Goal: Task Accomplishment & Management: Manage account settings

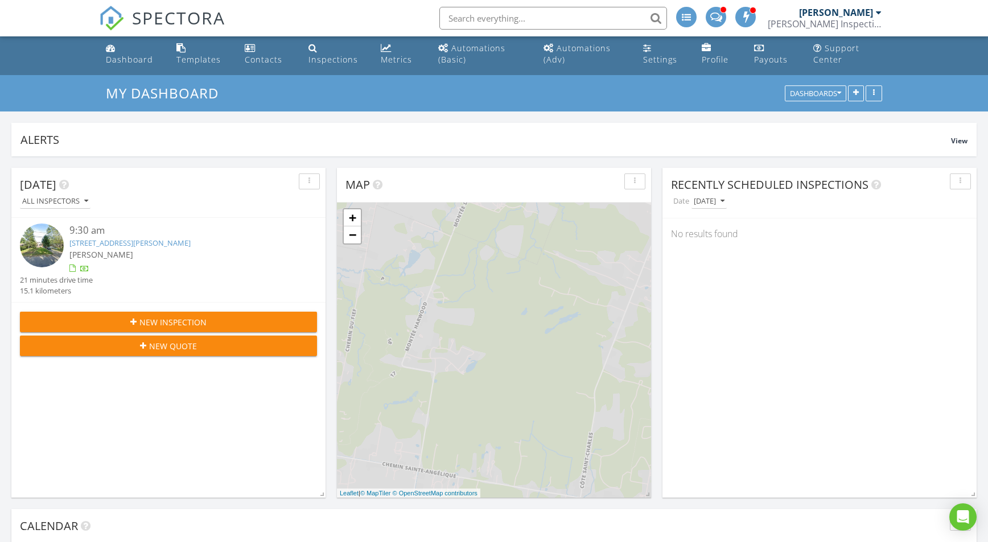
scroll to position [3, 0]
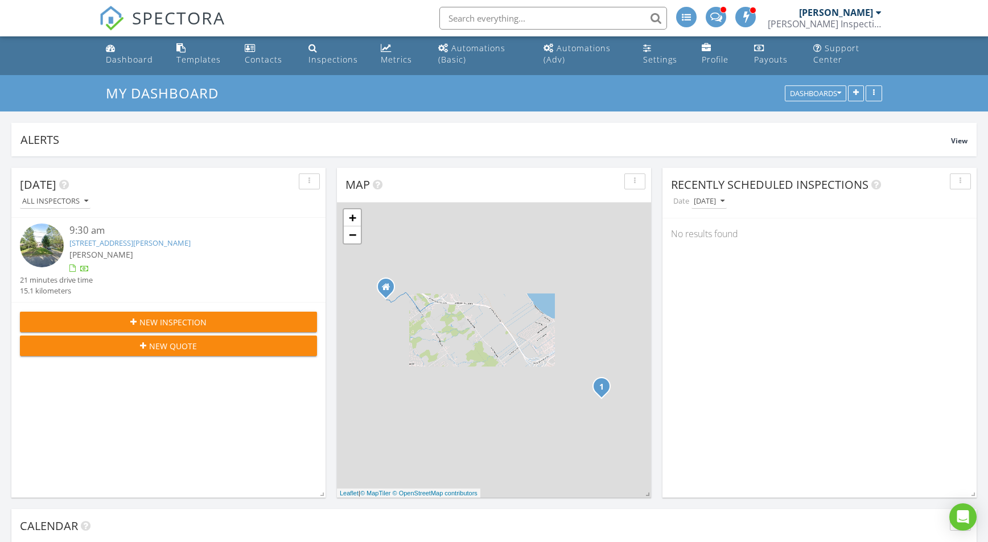
click at [94, 240] on link "[STREET_ADDRESS][PERSON_NAME]" at bounding box center [129, 243] width 121 height 10
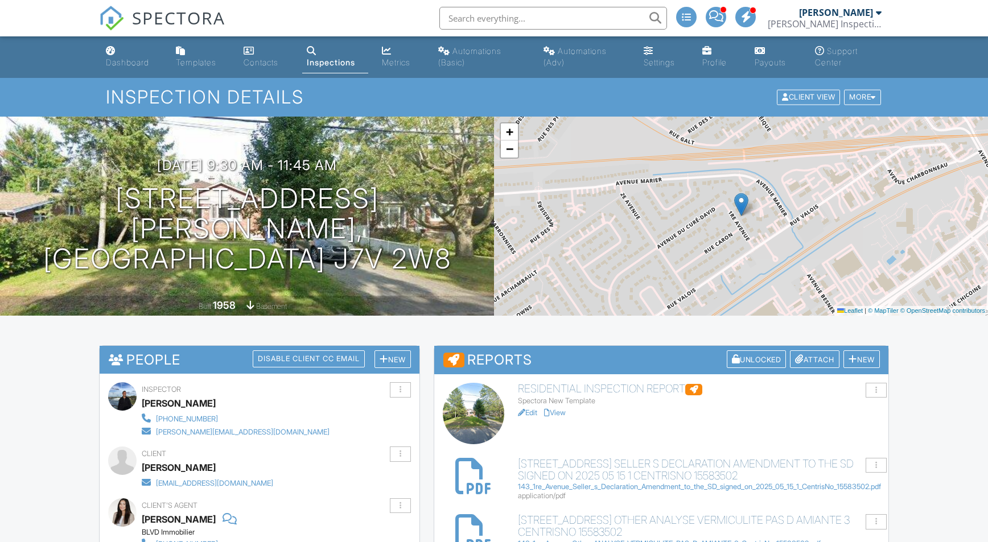
click at [534, 409] on link "Edit" at bounding box center [527, 413] width 19 height 9
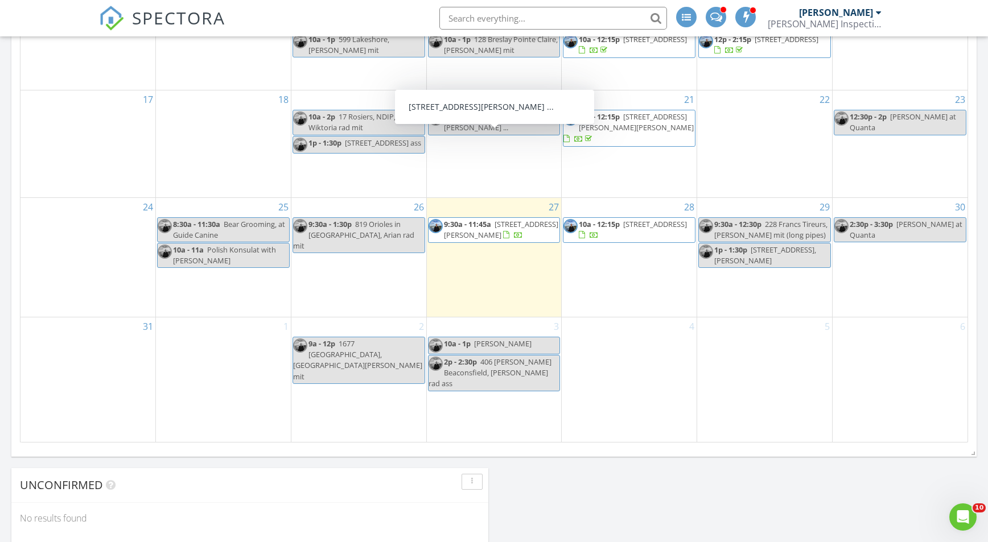
scroll to position [832, 0]
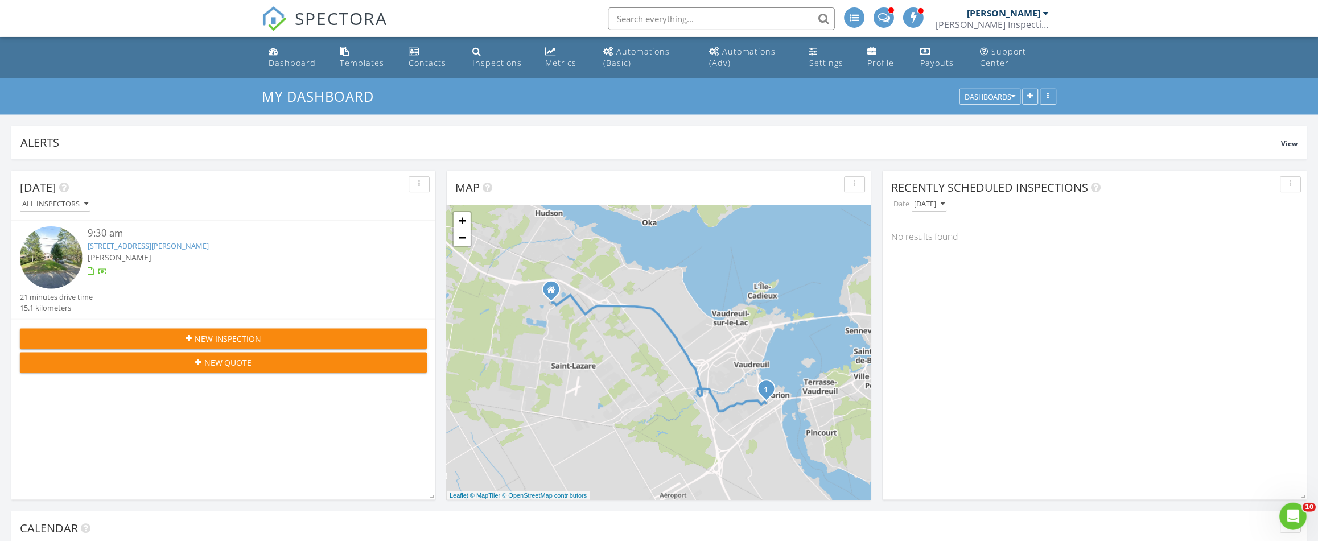
scroll to position [1236, 1319]
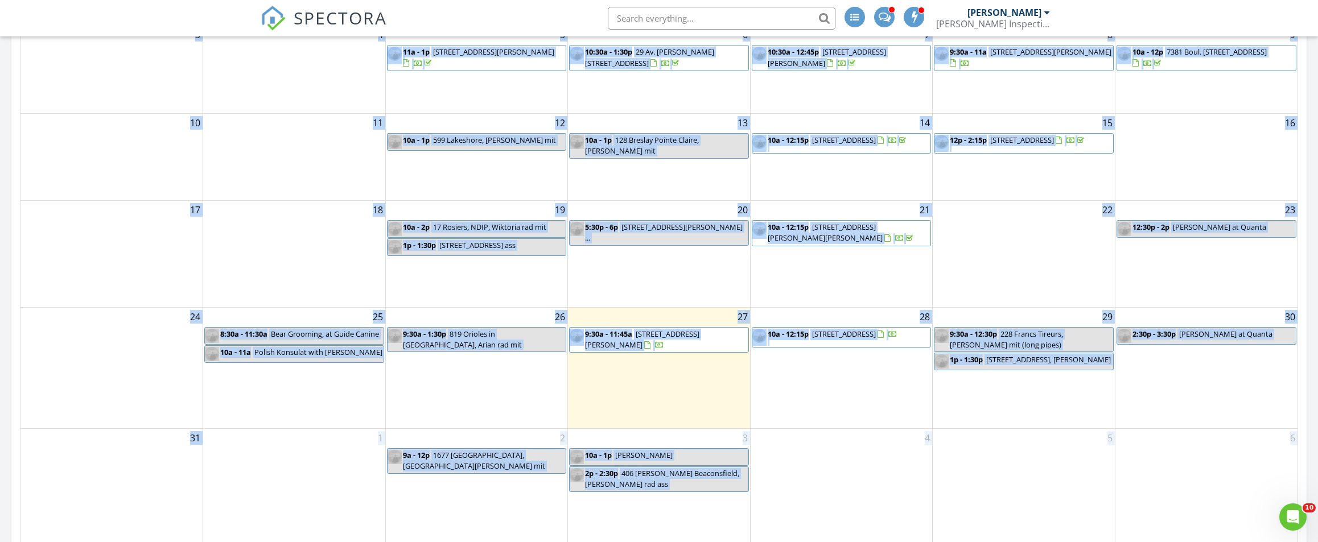
drag, startPoint x: 392, startPoint y: 540, endPoint x: 385, endPoint y: 664, distance: 124.3
click at [385, 542] on html "SPECTORA Karol Bartnicki Bartnicki Inspections, 9439-9045 Quebec Inc. Role: Ins…" at bounding box center [659, 201] width 1318 height 1812
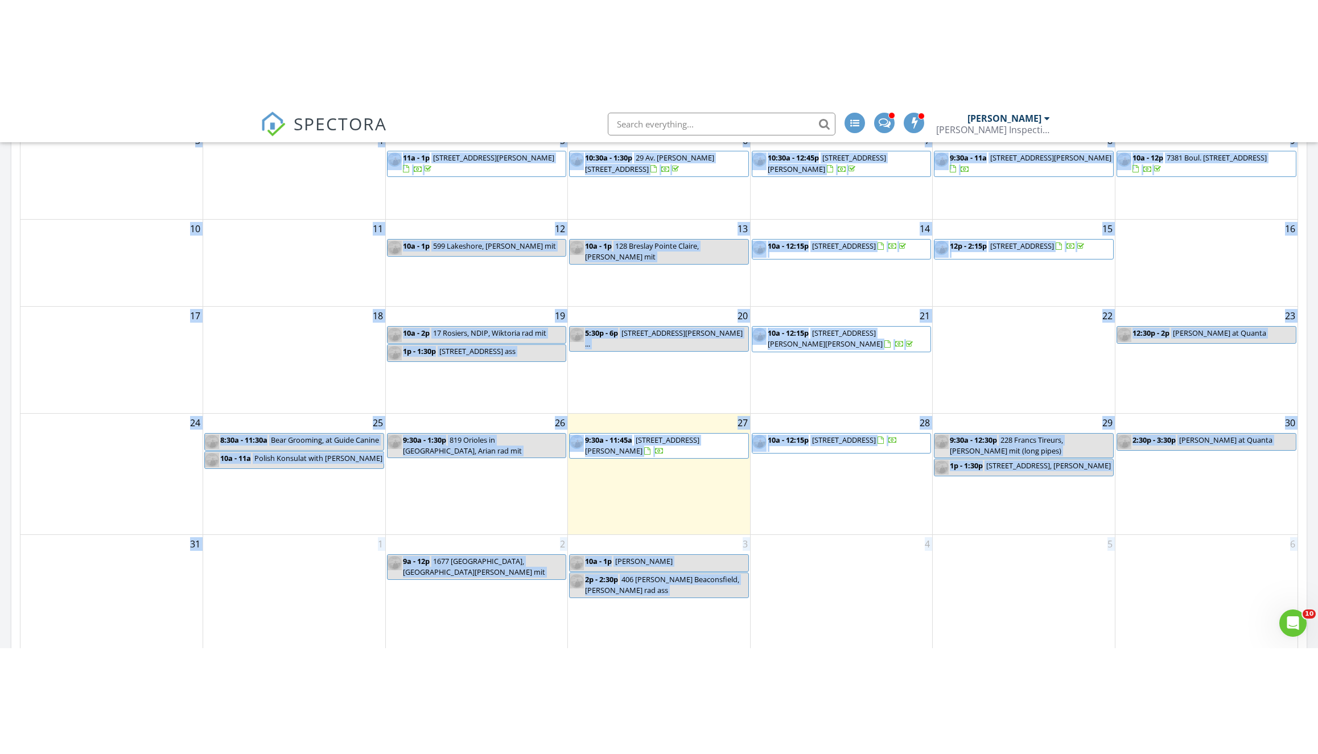
scroll to position [952, 0]
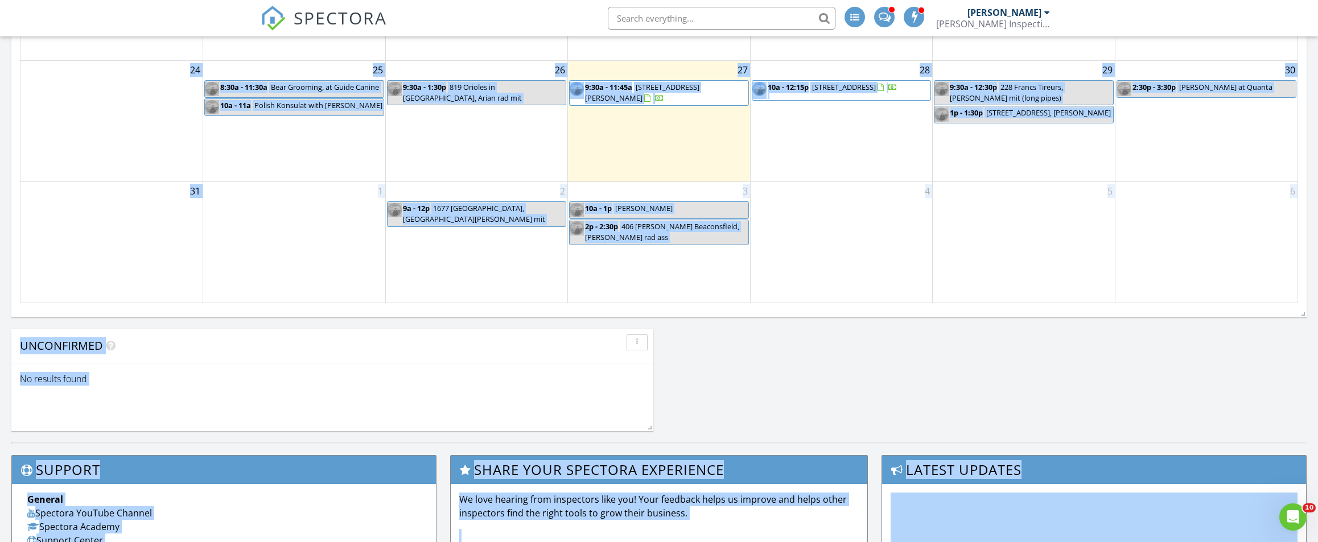
click at [405, 531] on div "Spectora Academy" at bounding box center [223, 527] width 393 height 14
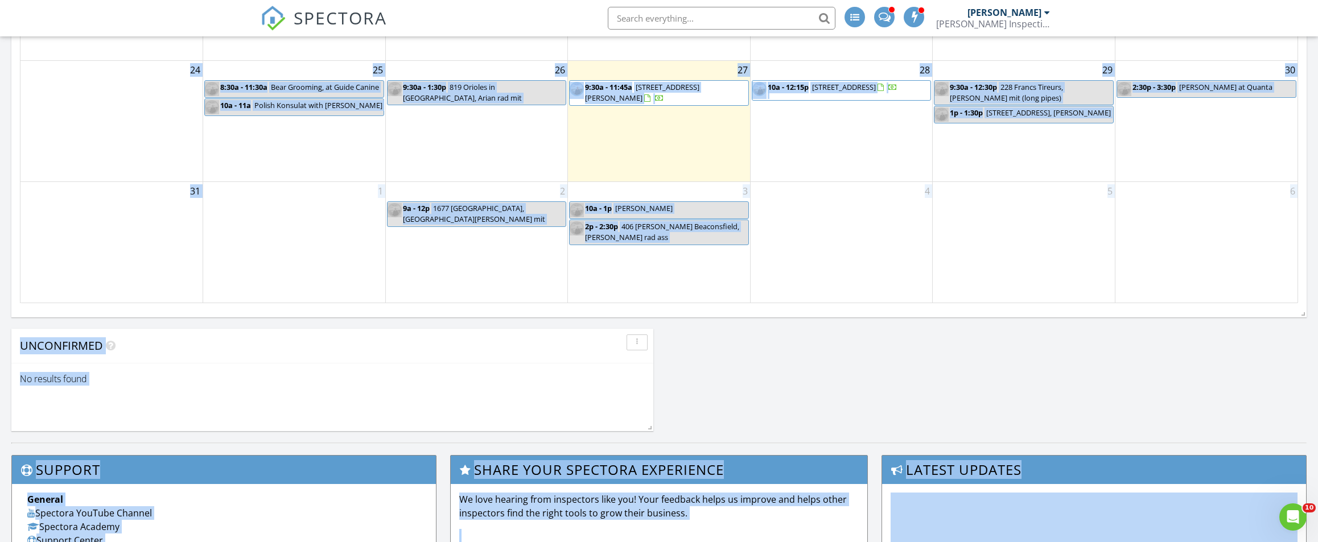
click at [404, 527] on div "Spectora Academy" at bounding box center [223, 527] width 393 height 14
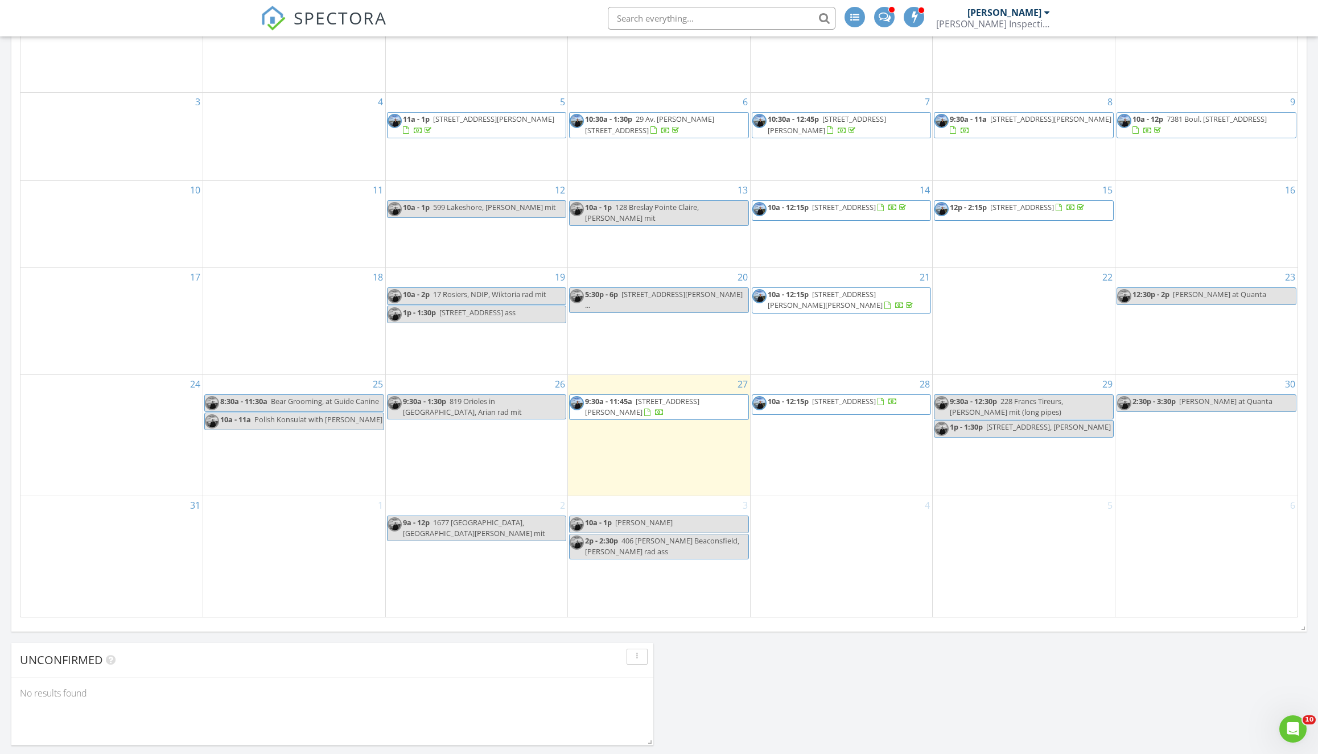
scroll to position [638, 0]
click at [645, 417] on span "143 1ère Avenue, Vaudreuil-Dorion J7V 2W8" at bounding box center [642, 406] width 114 height 21
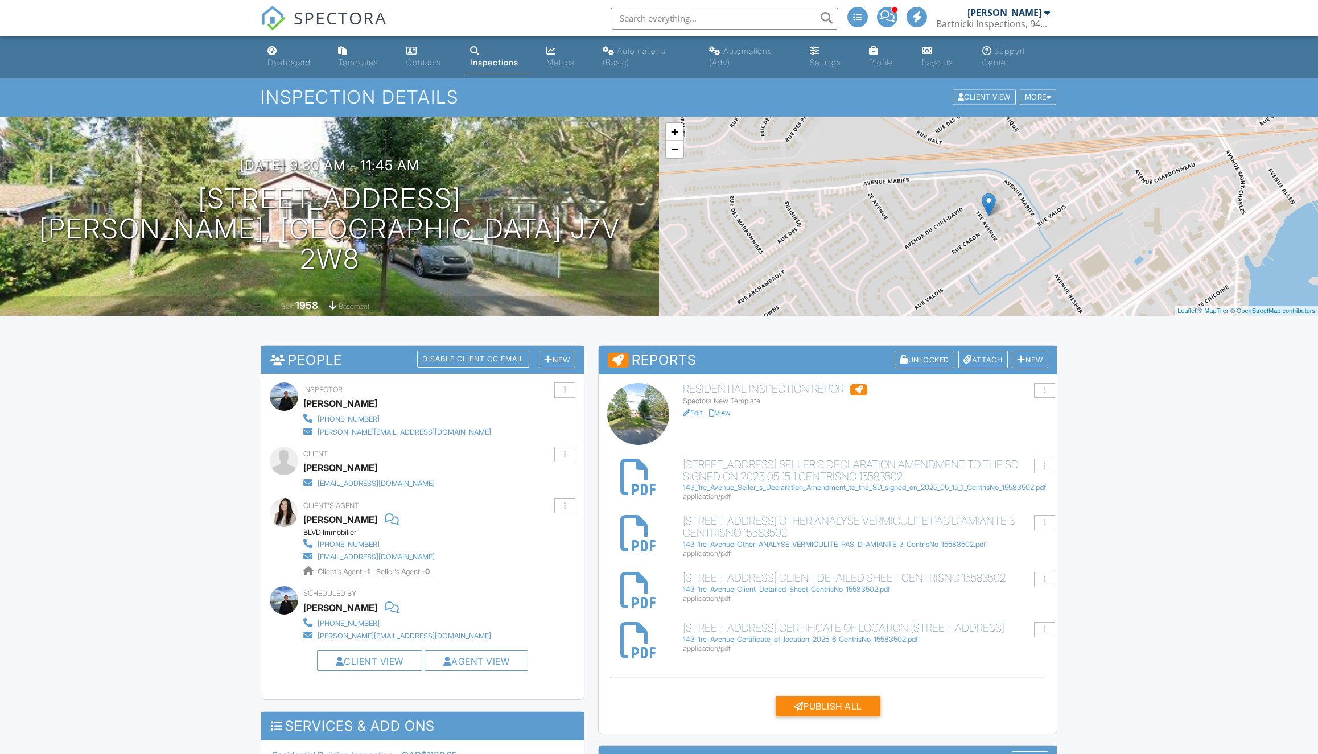
drag, startPoint x: 0, startPoint y: 0, endPoint x: 328, endPoint y: 407, distance: 523.3
click at [701, 411] on link "Edit" at bounding box center [692, 413] width 19 height 9
